Goal: Task Accomplishment & Management: Use online tool/utility

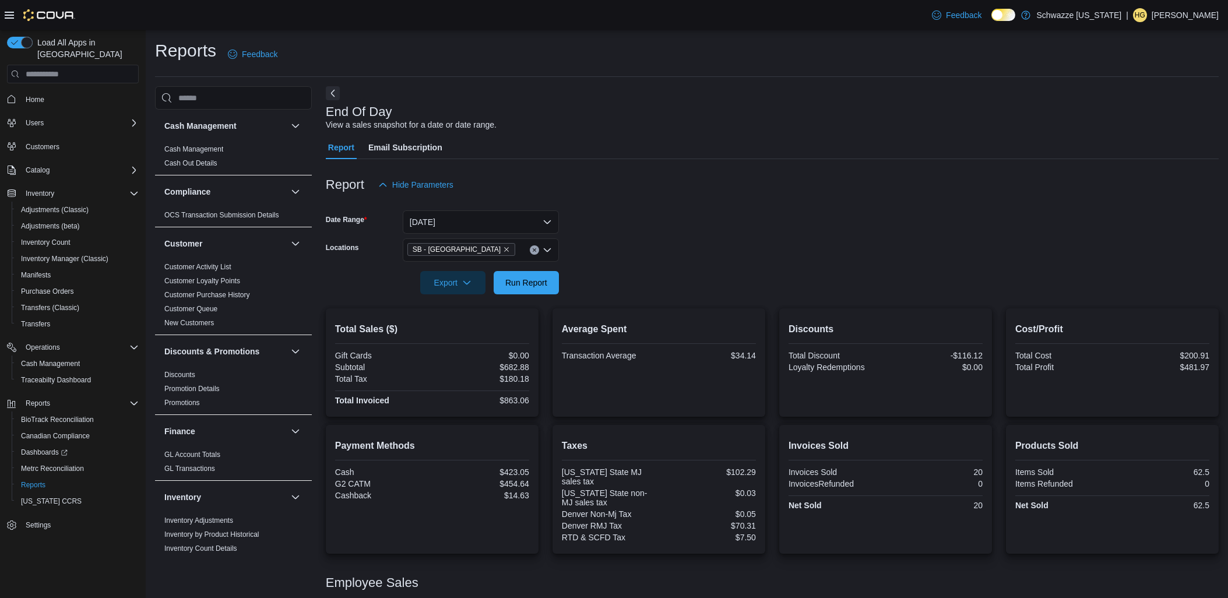
scroll to position [100, 0]
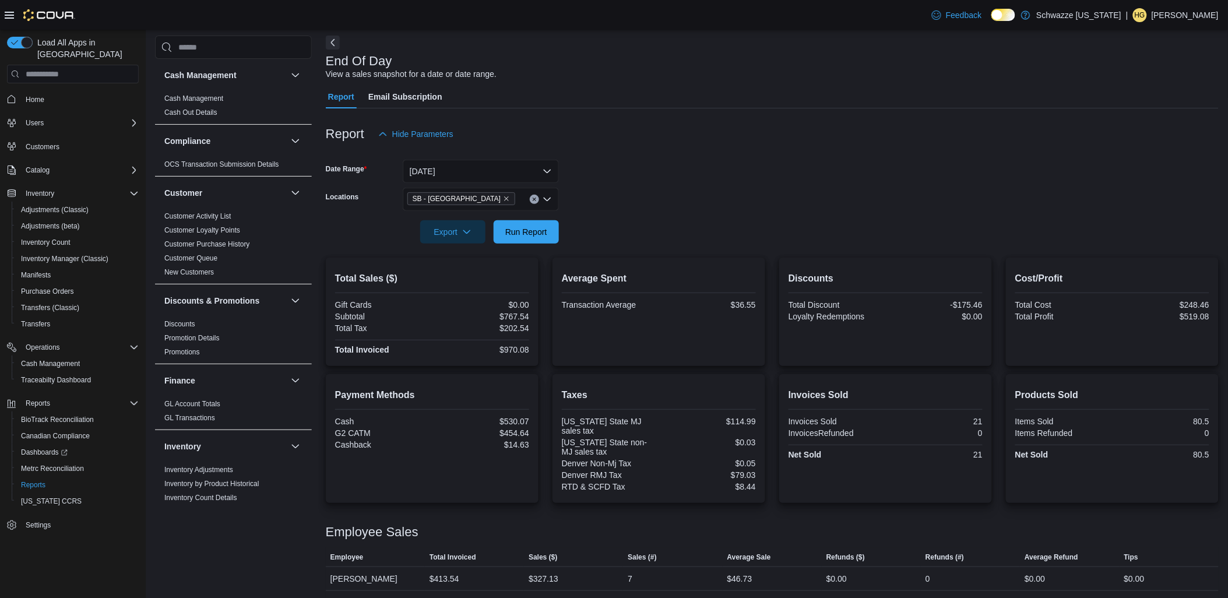
scroll to position [100, 0]
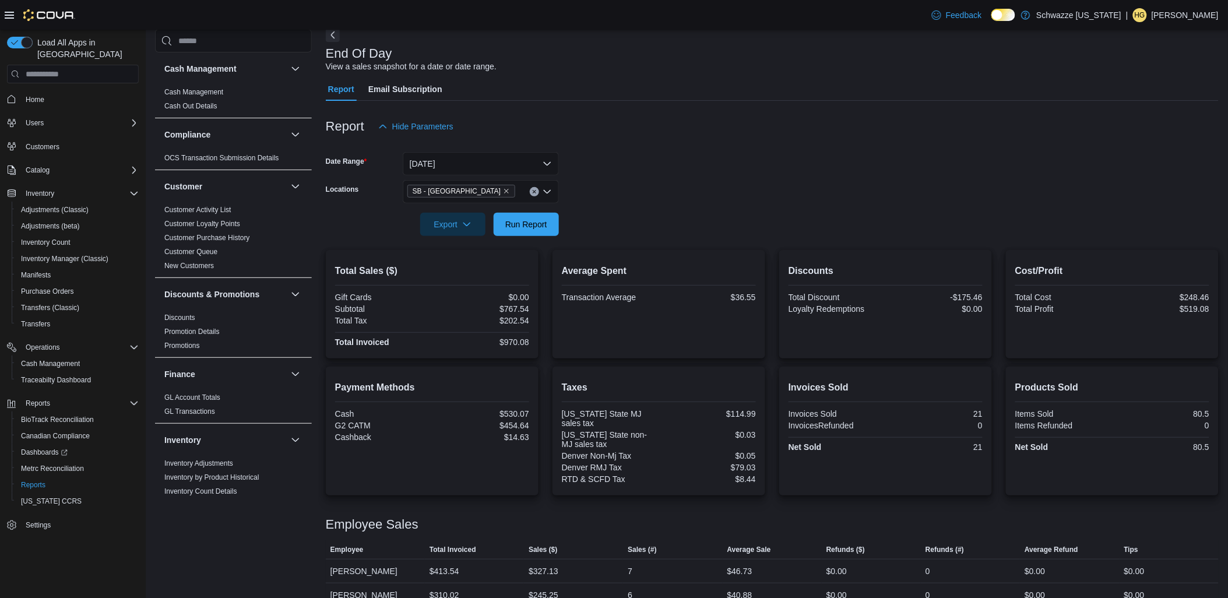
scroll to position [100, 0]
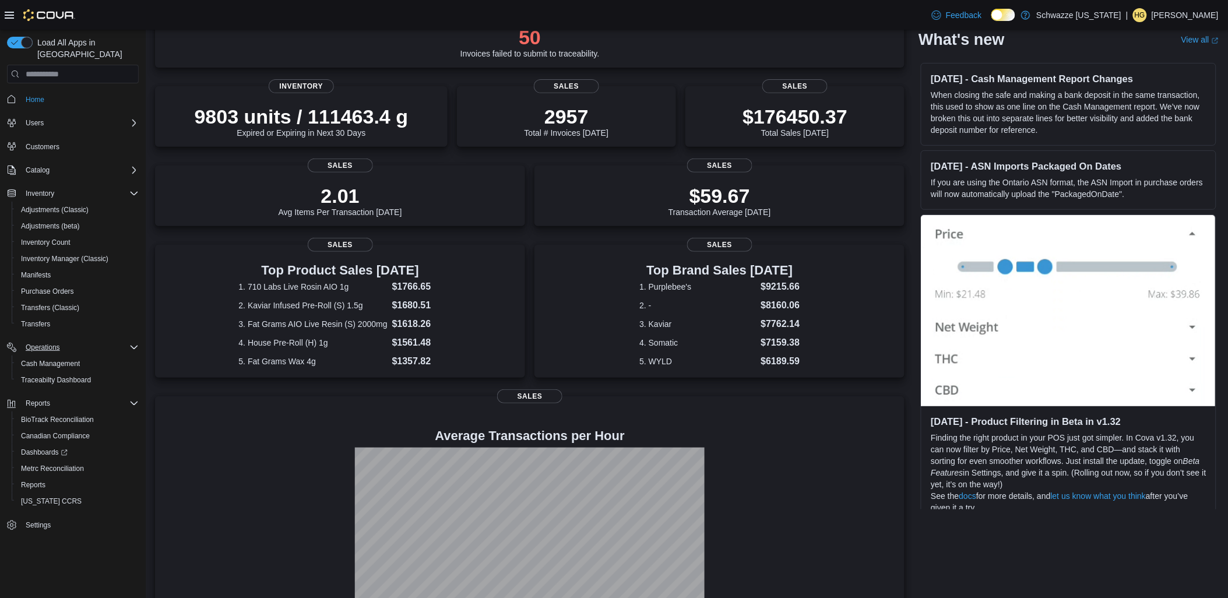
scroll to position [164, 0]
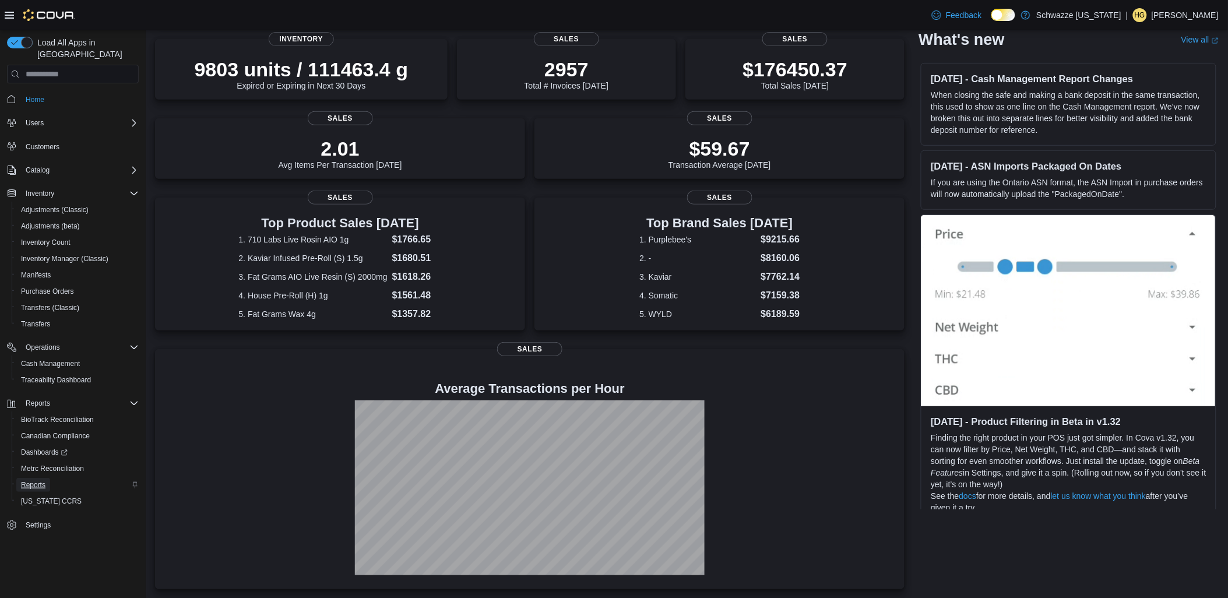
click at [49, 478] on link "Reports" at bounding box center [33, 485] width 34 height 14
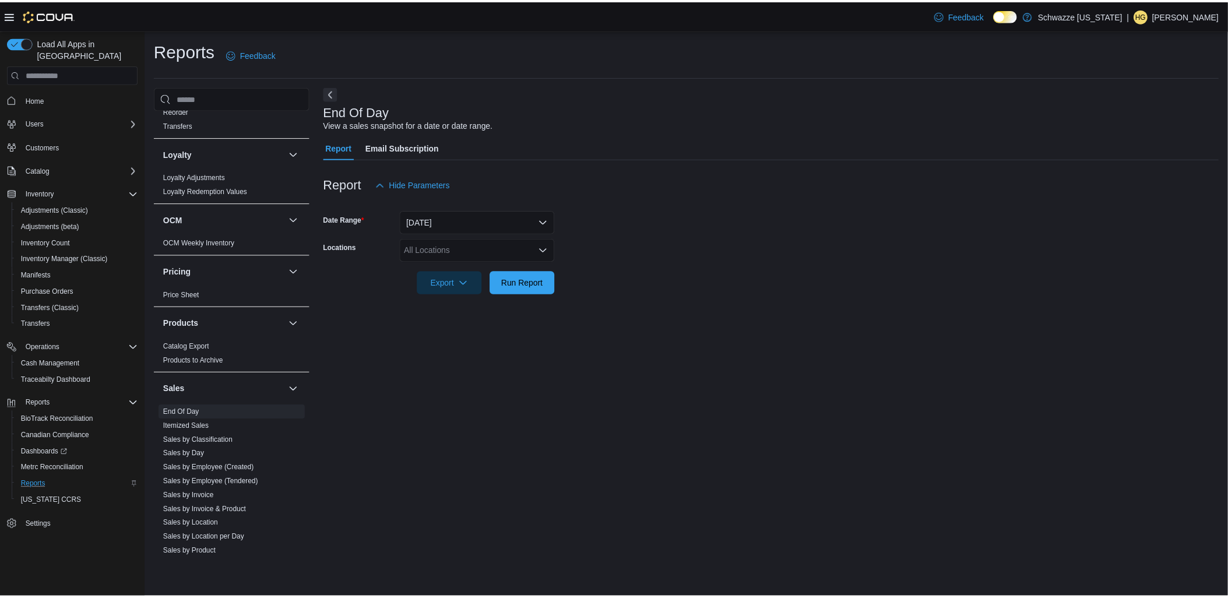
scroll to position [727, 0]
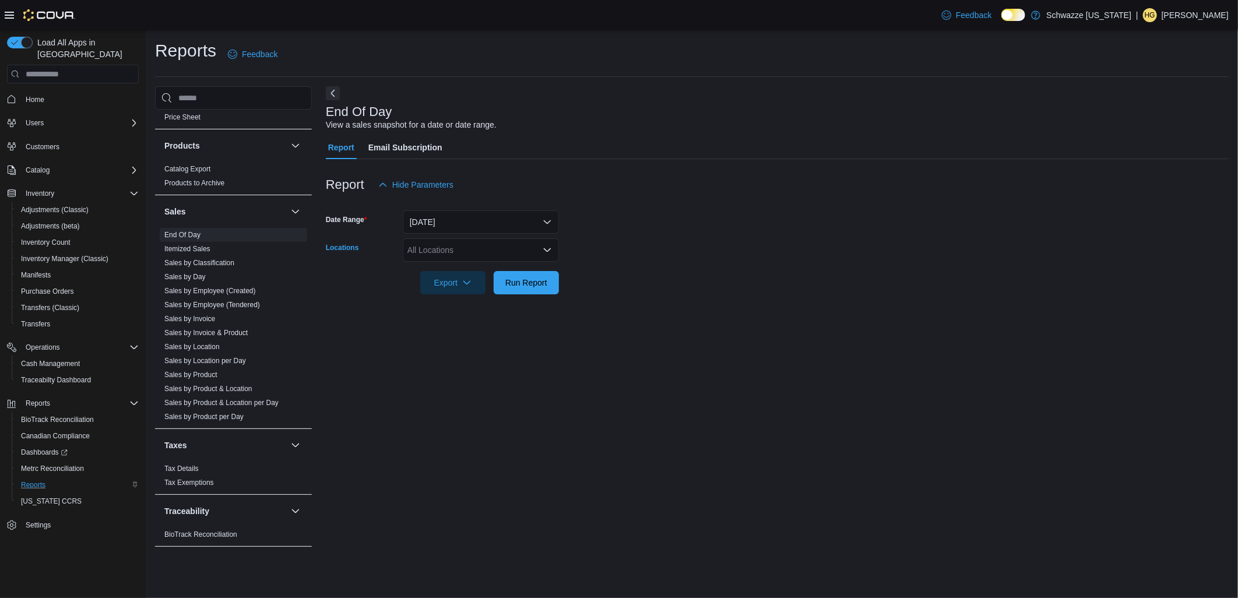
click at [483, 256] on div "All Locations" at bounding box center [481, 249] width 156 height 23
type input "**"
click at [486, 264] on span "SB - [GEOGRAPHIC_DATA]" at bounding box center [485, 270] width 103 height 12
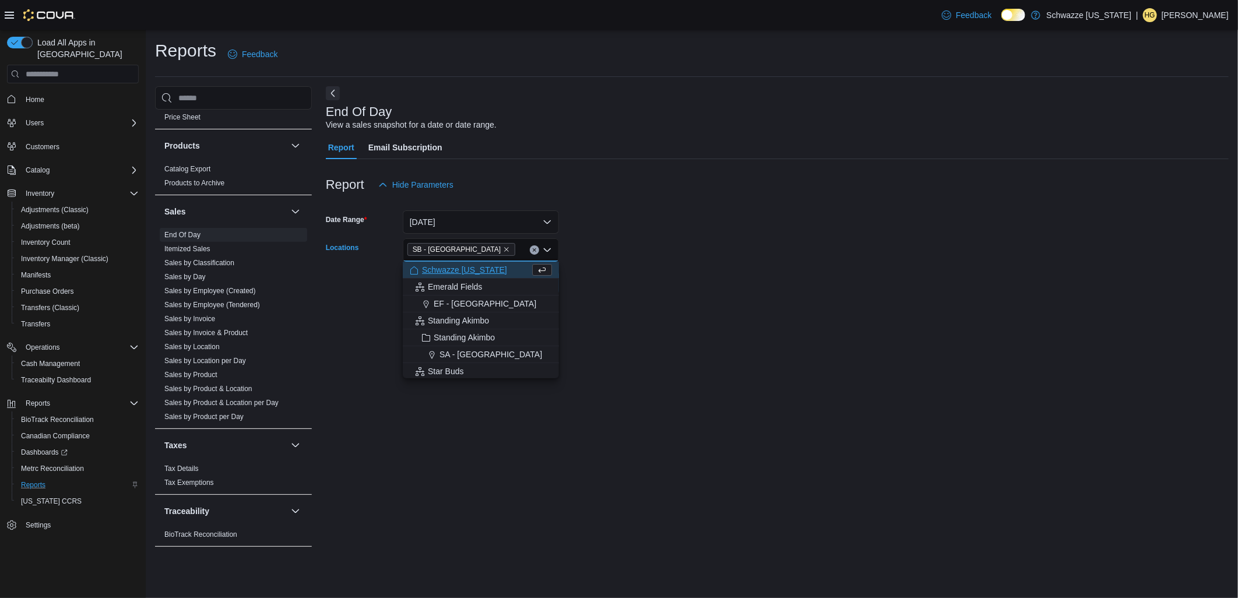
click at [615, 259] on form "Date Range Today Locations SB - North Denver Combo box. Selected. SB - North De…" at bounding box center [777, 245] width 903 height 98
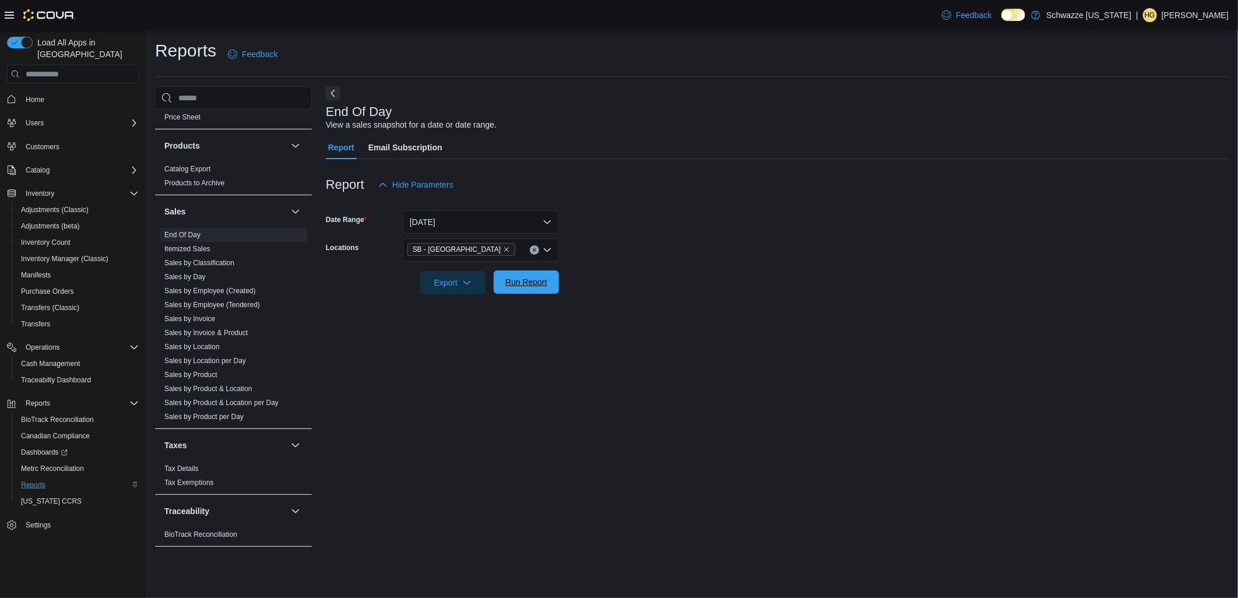
click at [511, 277] on span "Run Report" at bounding box center [526, 282] width 42 height 12
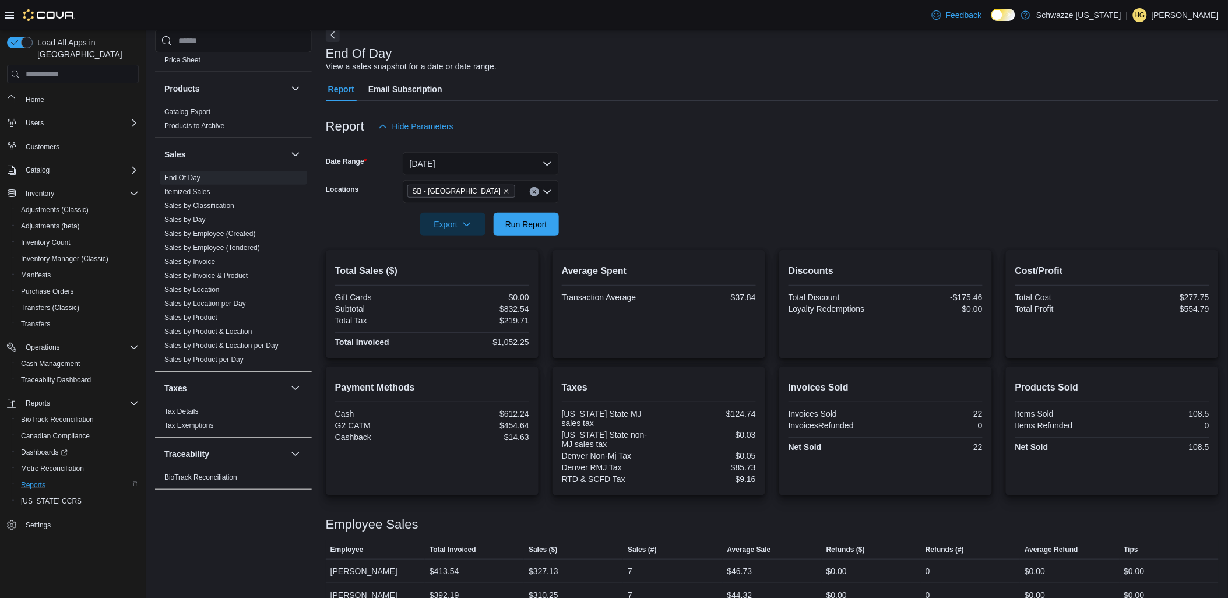
scroll to position [100, 0]
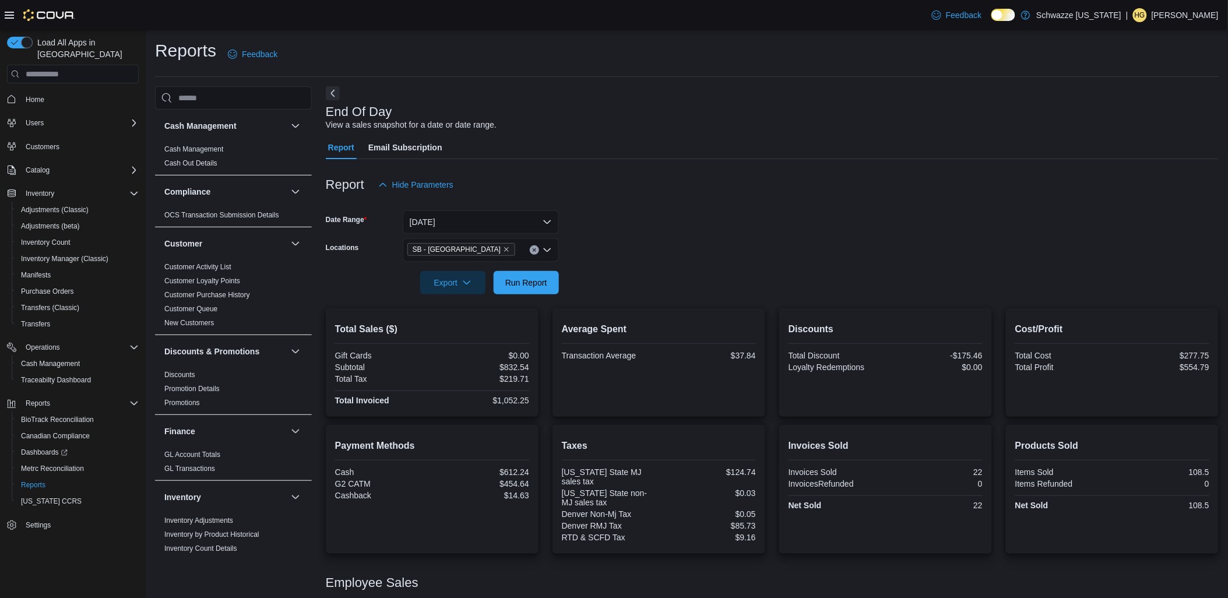
scroll to position [100, 0]
